Goal: Transaction & Acquisition: Purchase product/service

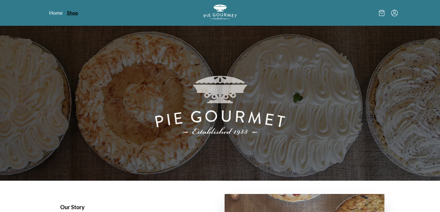
click at [74, 14] on link "Shop" at bounding box center [72, 12] width 11 height 7
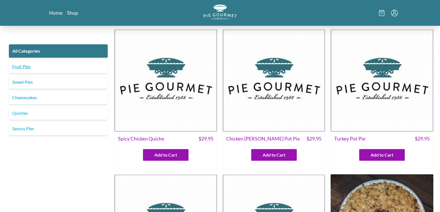
click at [21, 66] on link "Fruit Pies" at bounding box center [58, 66] width 99 height 13
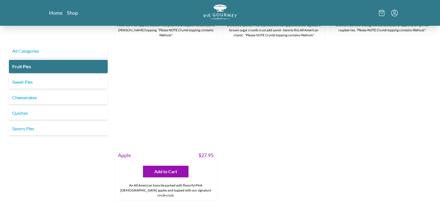
scroll to position [638, 0]
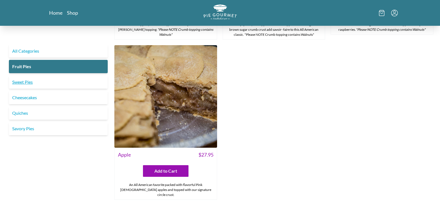
click at [24, 79] on link "Sweet Pies" at bounding box center [58, 81] width 99 height 13
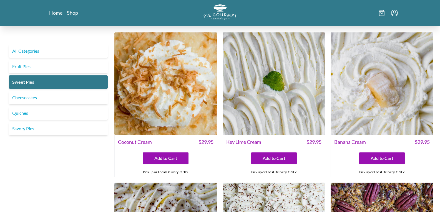
click at [270, 128] on img at bounding box center [274, 83] width 103 height 103
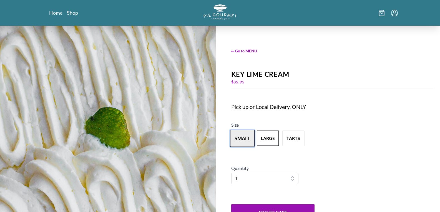
click at [237, 139] on button "small" at bounding box center [242, 138] width 24 height 17
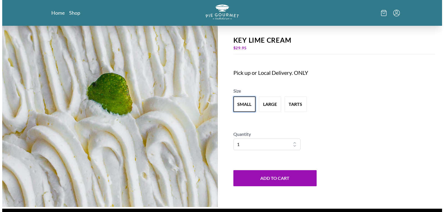
scroll to position [32, 0]
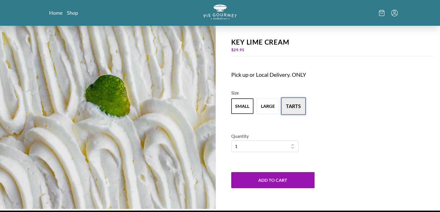
click at [292, 106] on button "tarts" at bounding box center [293, 106] width 24 height 17
click at [264, 107] on button "large" at bounding box center [268, 106] width 24 height 17
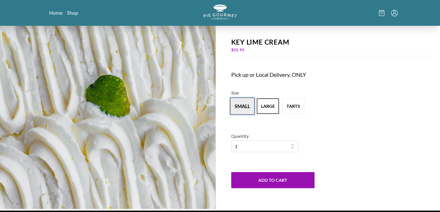
click at [245, 107] on button "small" at bounding box center [242, 106] width 24 height 17
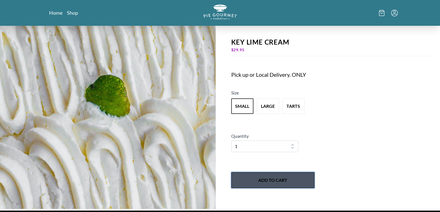
click at [274, 179] on button "Add to Cart" at bounding box center [272, 180] width 83 height 16
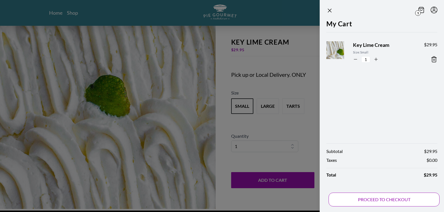
click at [371, 205] on button "PROCEED TO CHECKOUT" at bounding box center [384, 200] width 111 height 14
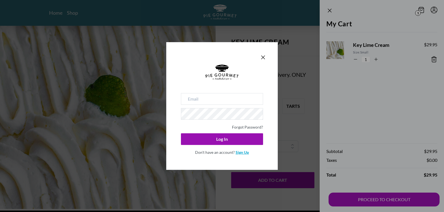
click at [240, 154] on link "Sign Up" at bounding box center [242, 152] width 13 height 5
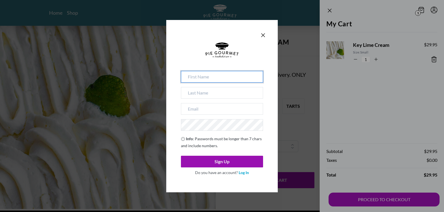
click at [216, 77] on input at bounding box center [222, 77] width 82 height 12
type input "[PERSON_NAME]"
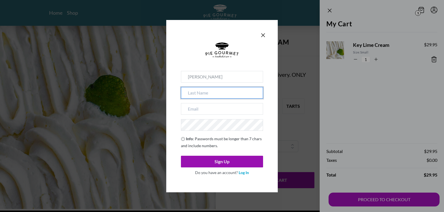
type input "[PERSON_NAME]"
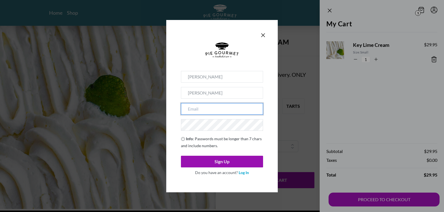
type input "[EMAIL_ADDRESS][DOMAIN_NAME]"
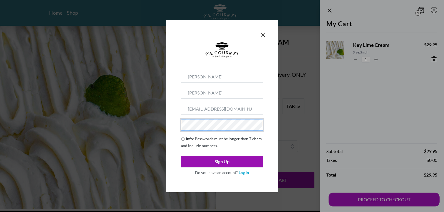
click at [177, 177] on div "[PERSON_NAME] [EMAIL_ADDRESS][DOMAIN_NAME] Info : Passwords must be longer than…" at bounding box center [222, 106] width 112 height 173
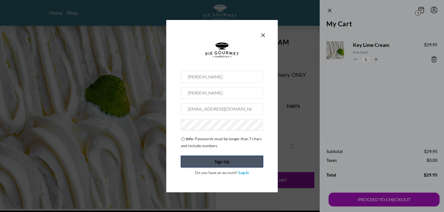
click at [226, 163] on button "Sign Up" at bounding box center [222, 162] width 82 height 12
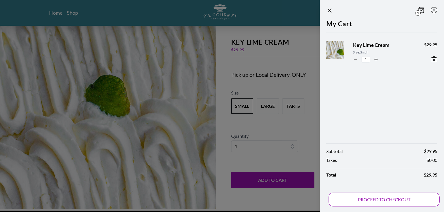
click at [387, 199] on button "PROCEED TO CHECKOUT" at bounding box center [384, 200] width 111 height 14
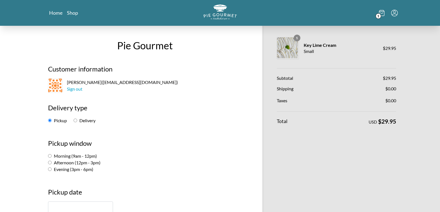
click at [77, 119] on input "Delivery" at bounding box center [76, 121] width 4 height 4
radio input "true"
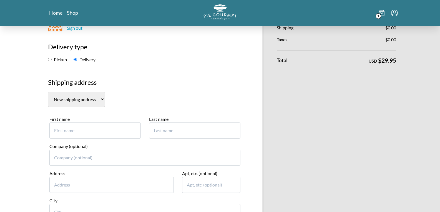
scroll to position [56, 0]
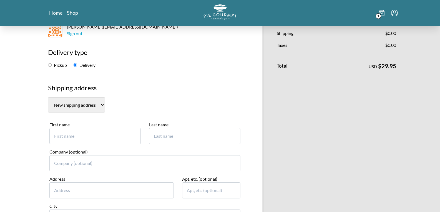
click at [76, 135] on input "First name" at bounding box center [94, 136] width 91 height 16
type input "[PERSON_NAME]"
type input "[STREET_ADDRESS]"
type input "101"
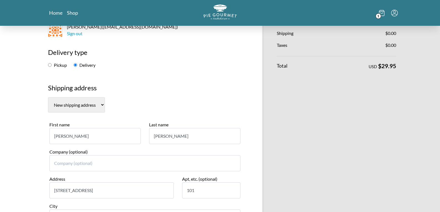
type input "Chantilly"
select select "VA"
type input "20152"
type input "7038532782"
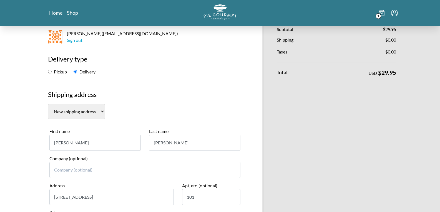
scroll to position [0, 0]
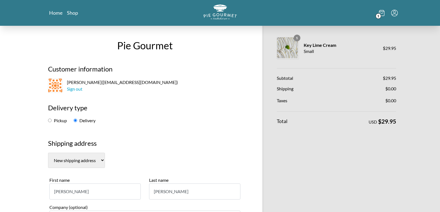
click at [51, 120] on label "Pickup" at bounding box center [57, 120] width 19 height 5
click at [49, 119] on input "Pickup" at bounding box center [50, 121] width 4 height 4
radio input "true"
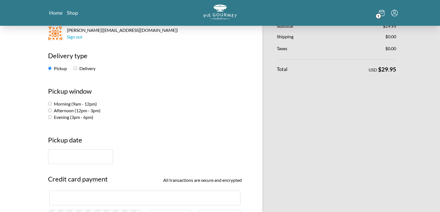
scroll to position [56, 0]
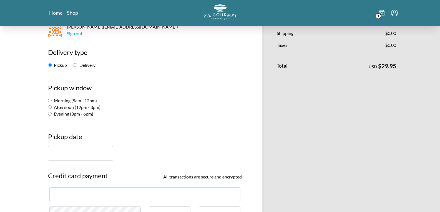
click at [49, 100] on input "Morning (9am - 12pm)" at bounding box center [50, 101] width 4 height 4
radio input "true"
click at [80, 153] on input "text" at bounding box center [80, 153] width 65 height 15
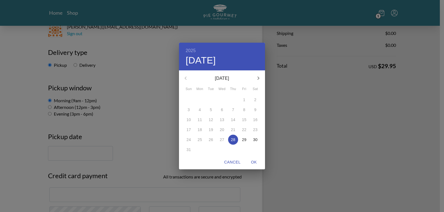
click at [258, 77] on icon "button" at bounding box center [259, 78] width 2 height 3
click at [234, 110] on p "11" at bounding box center [233, 110] width 4 height 6
click at [254, 160] on span "OK" at bounding box center [253, 162] width 13 height 7
type input "[DATE]"
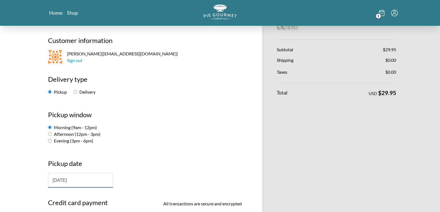
scroll to position [28, 0]
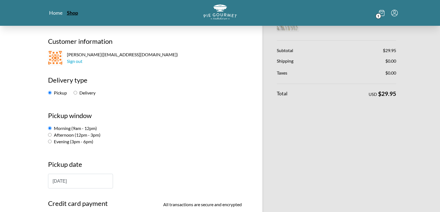
click at [69, 15] on link "Shop" at bounding box center [72, 12] width 11 height 7
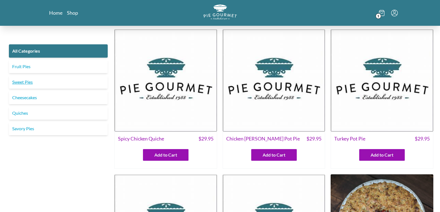
click at [22, 85] on link "Sweet Pies" at bounding box center [58, 81] width 99 height 13
